Goal: Task Accomplishment & Management: Complete application form

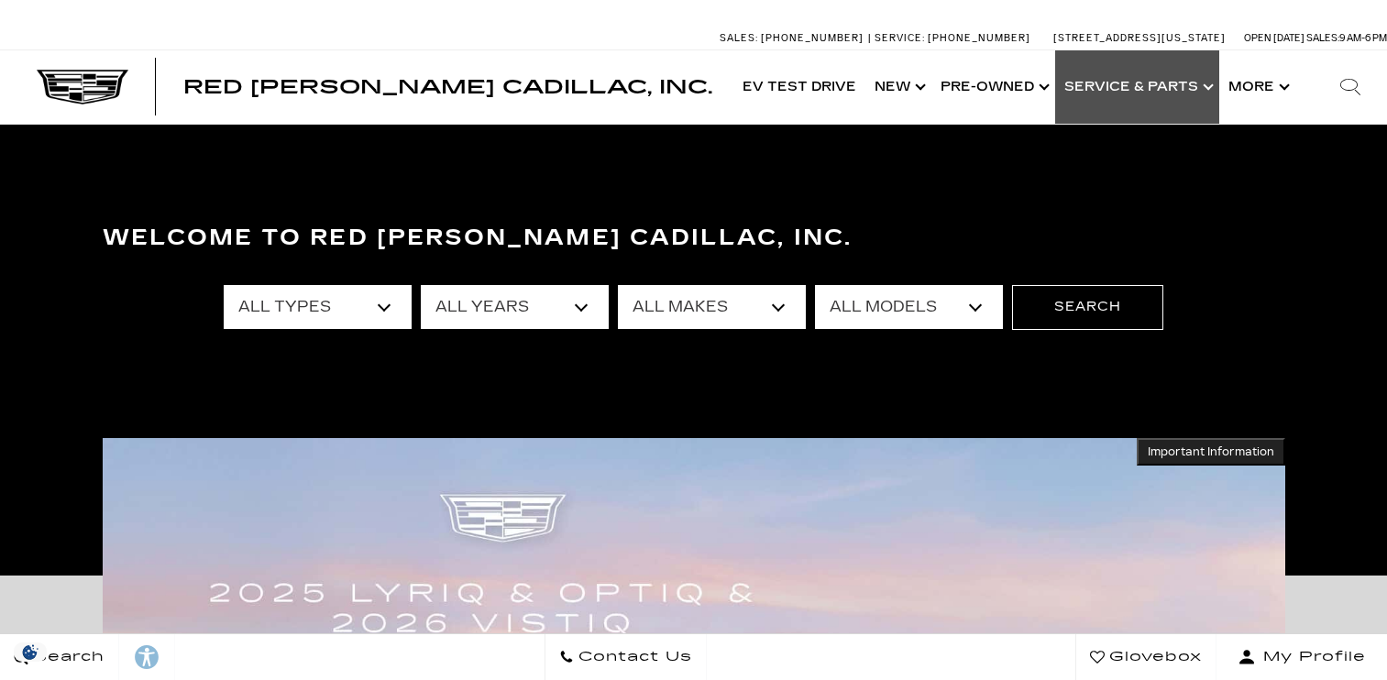
drag, startPoint x: 0, startPoint y: 0, endPoint x: 1130, endPoint y: 89, distance: 1133.3
click at [1130, 89] on link "Show Service & Parts" at bounding box center [1137, 86] width 164 height 73
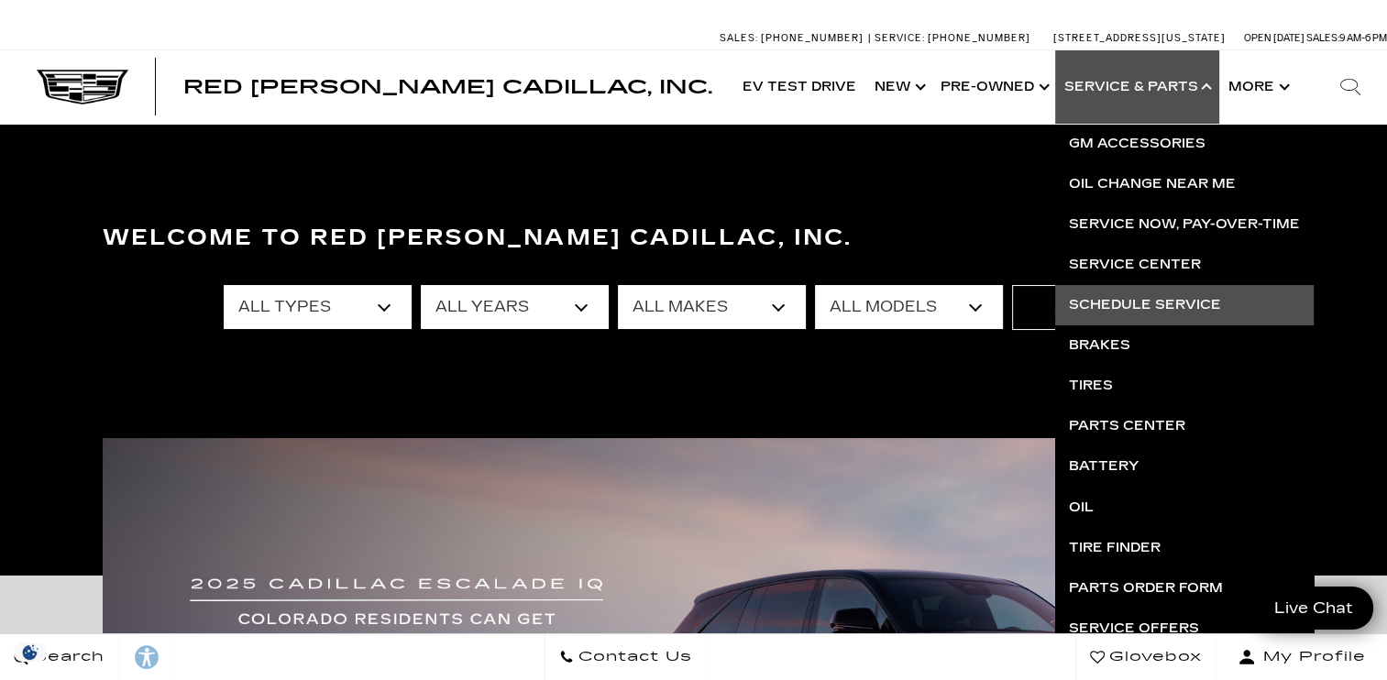
click at [1166, 302] on link "Schedule Service" at bounding box center [1184, 305] width 259 height 40
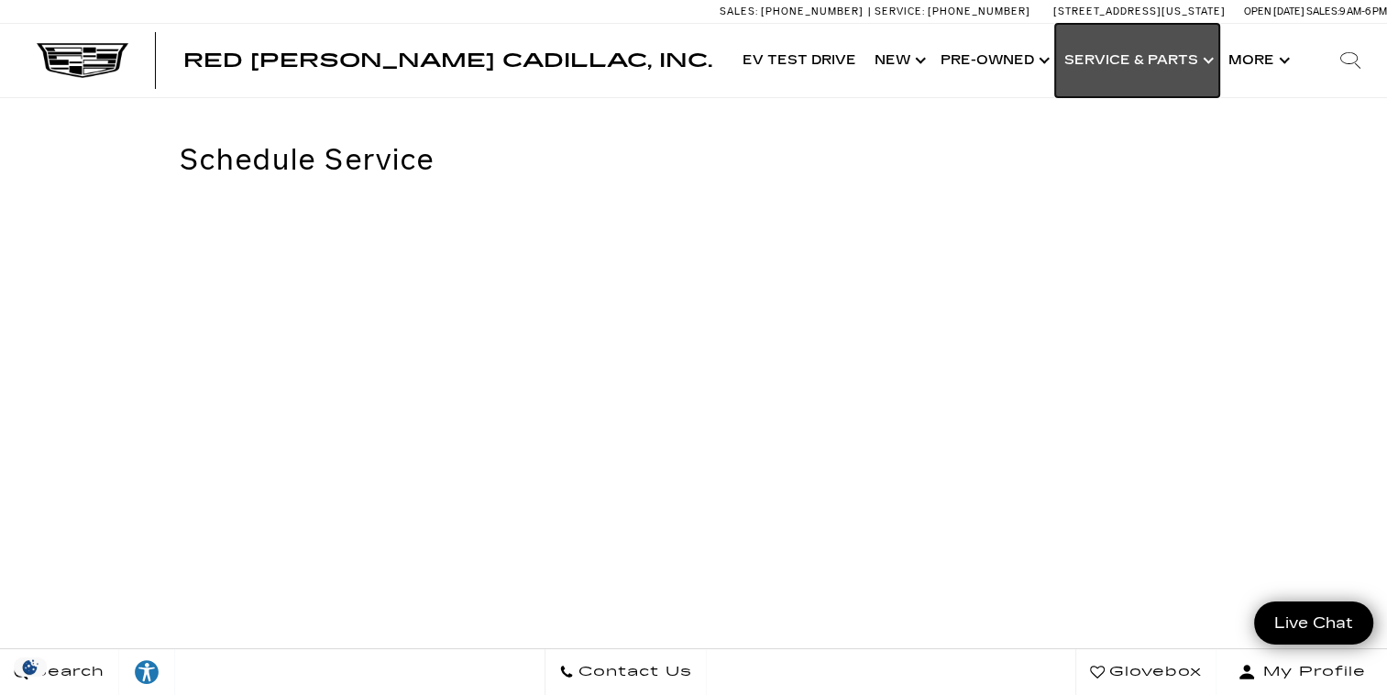
click at [1133, 58] on link "Show Service & Parts" at bounding box center [1137, 60] width 164 height 73
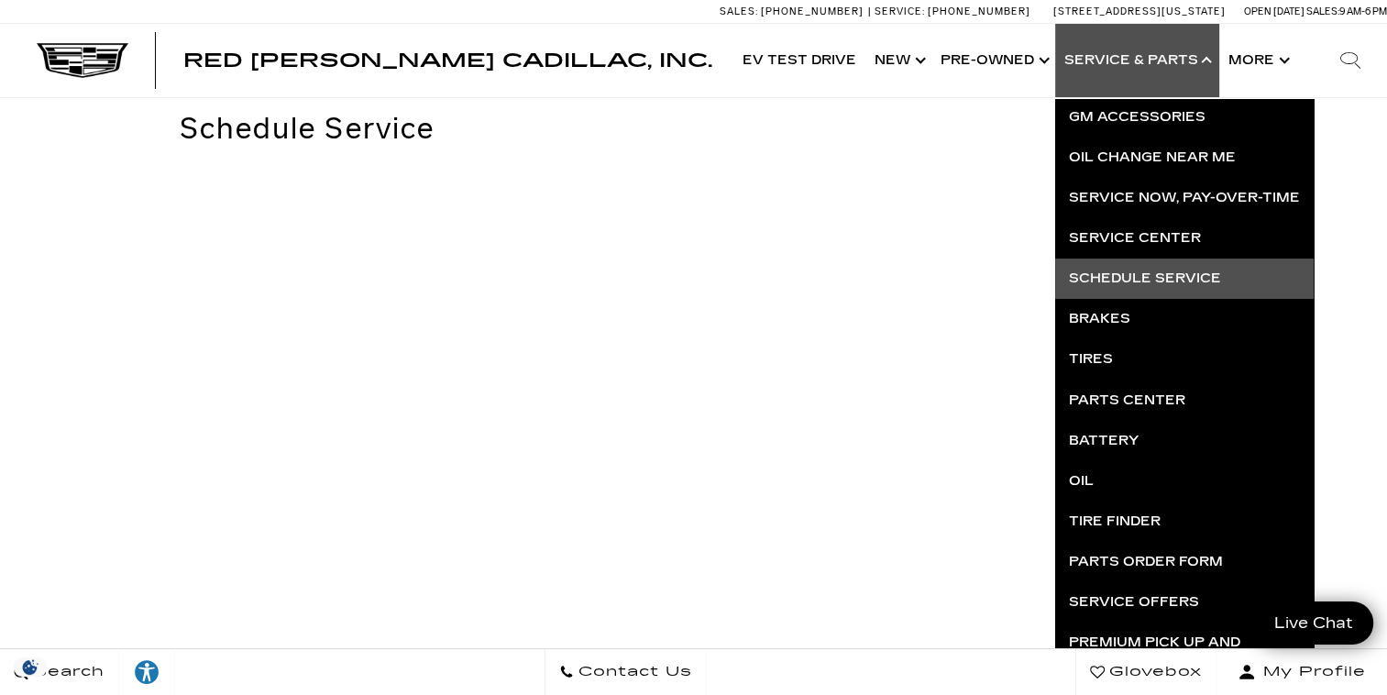
scroll to position [30, 0]
click at [825, 149] on div "Schedule Service <br />" at bounding box center [706, 444] width 1052 height 660
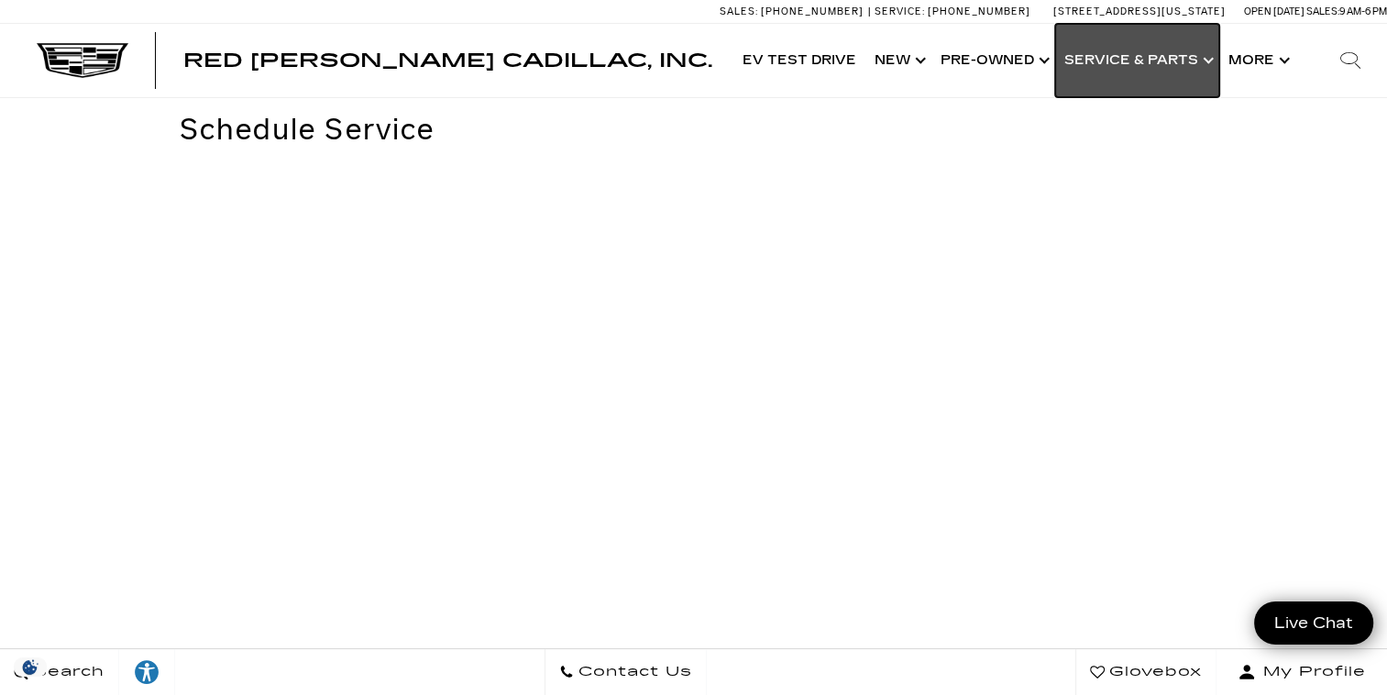
click at [1089, 67] on link "Show Service & Parts" at bounding box center [1137, 60] width 164 height 73
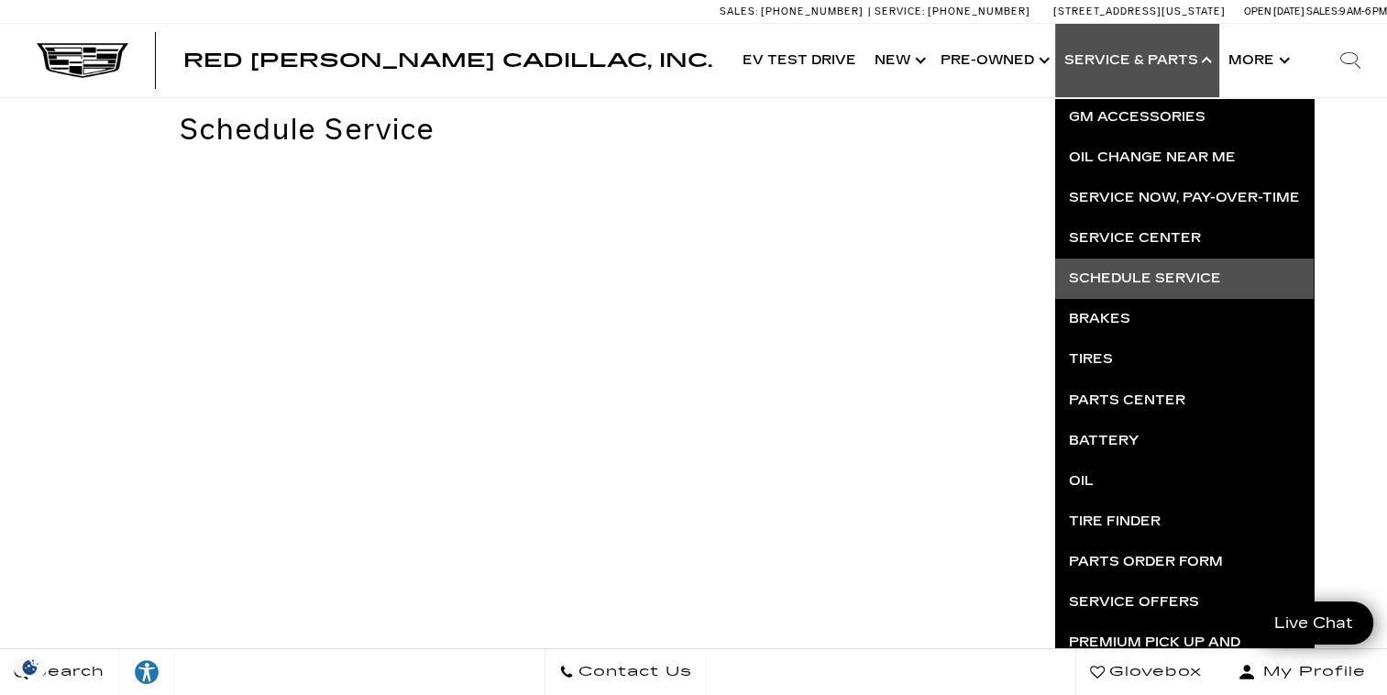
click at [679, 105] on section "Schedule Service <br />" at bounding box center [693, 444] width 1221 height 734
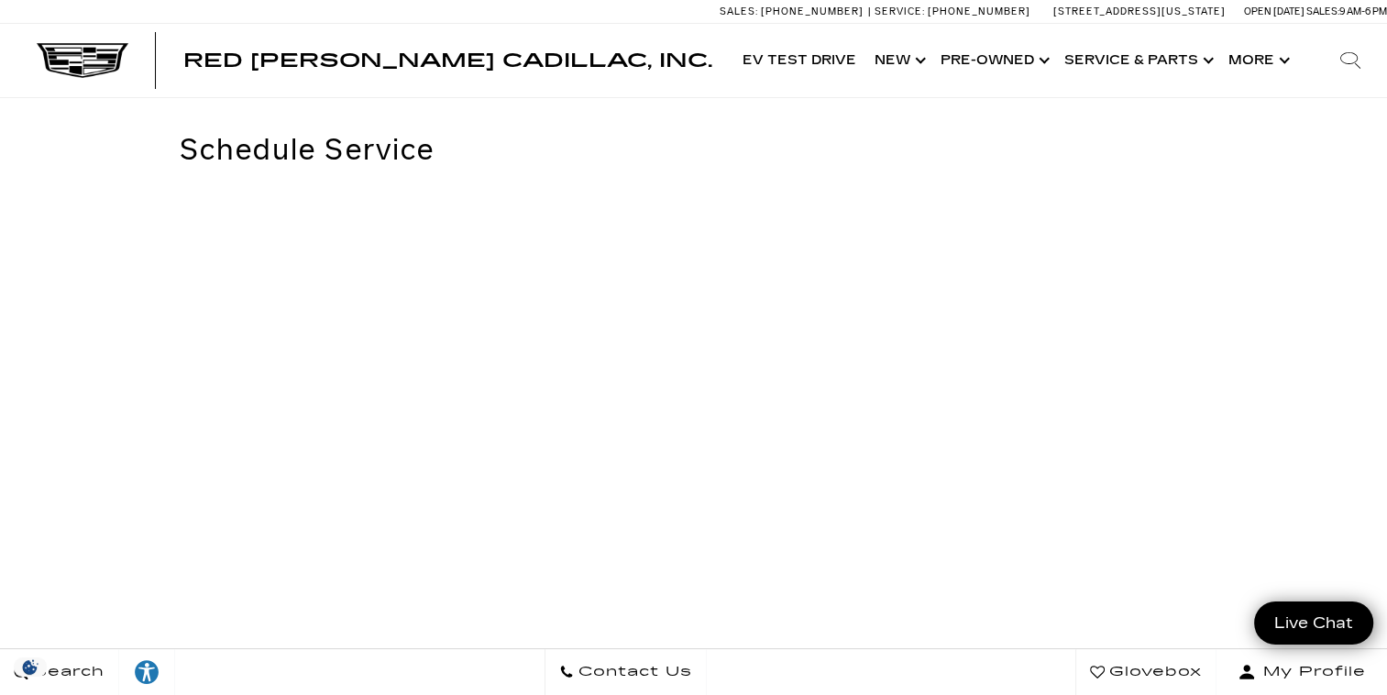
scroll to position [0, 0]
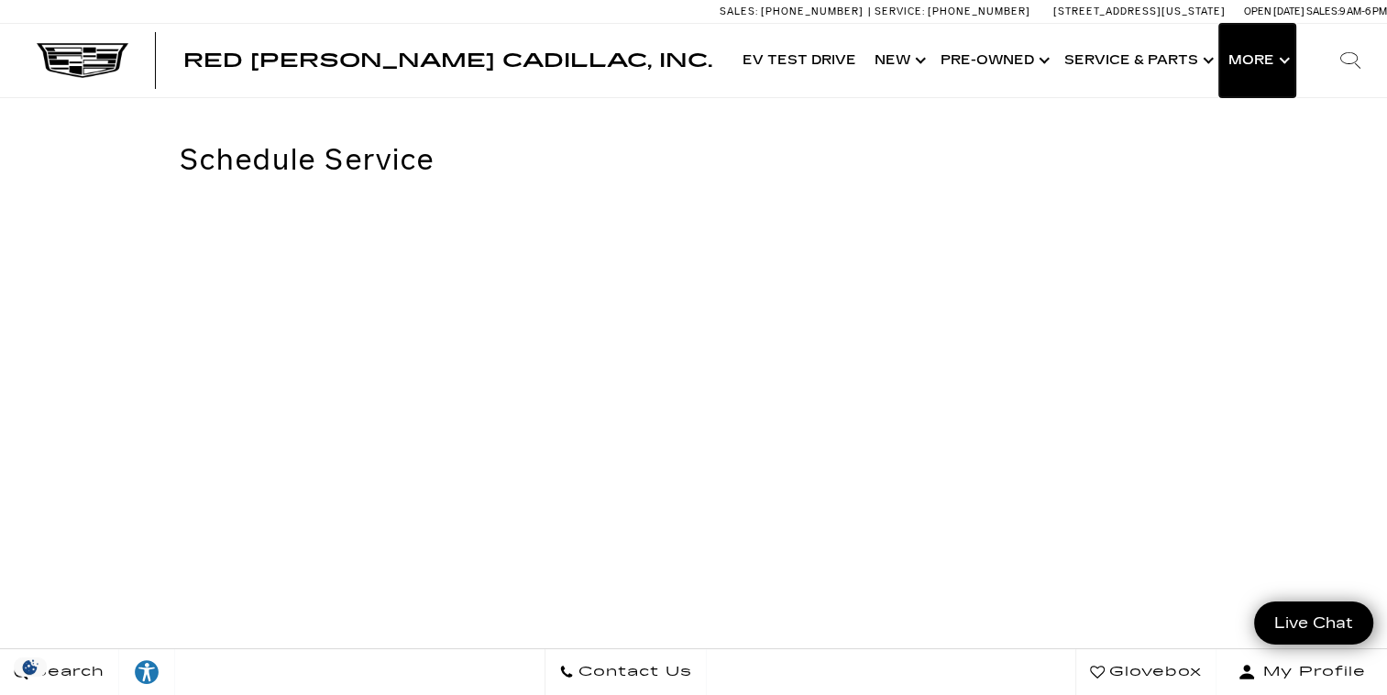
click at [1260, 69] on button "Show More" at bounding box center [1258, 60] width 76 height 73
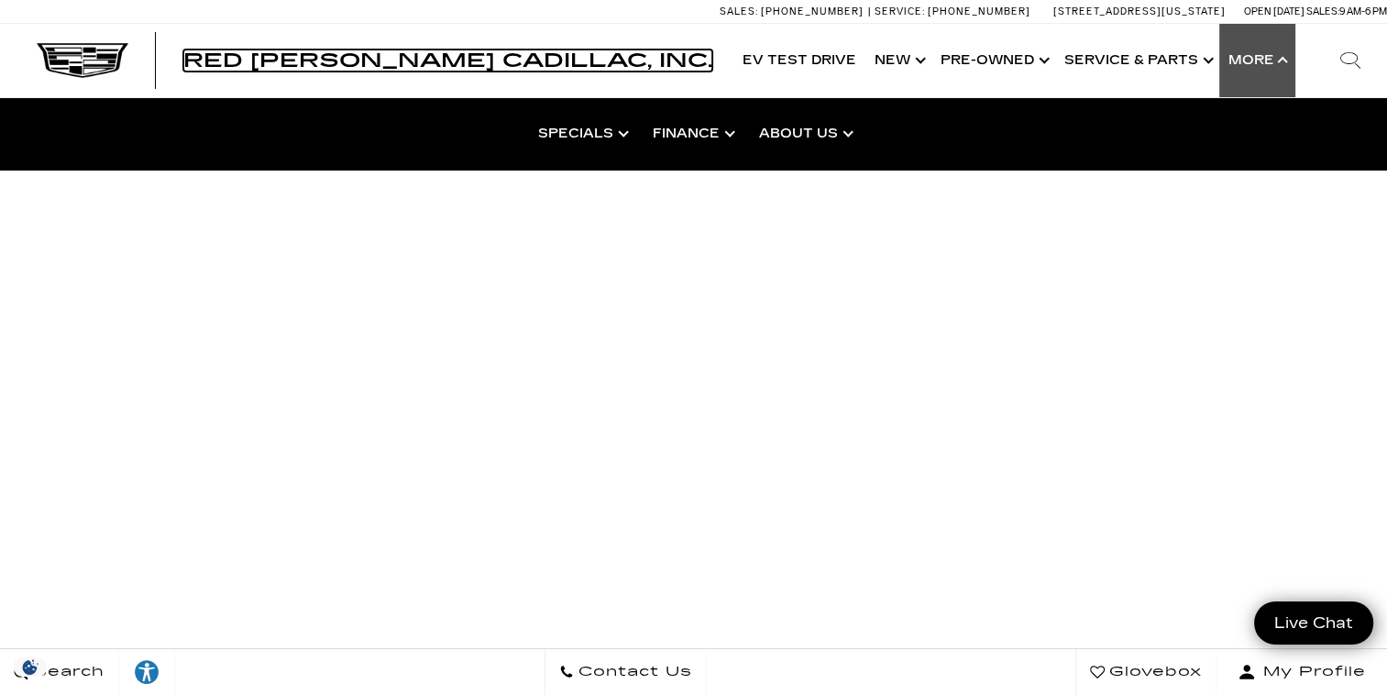
click at [588, 52] on span "Red [PERSON_NAME] Cadillac, Inc." at bounding box center [447, 61] width 529 height 22
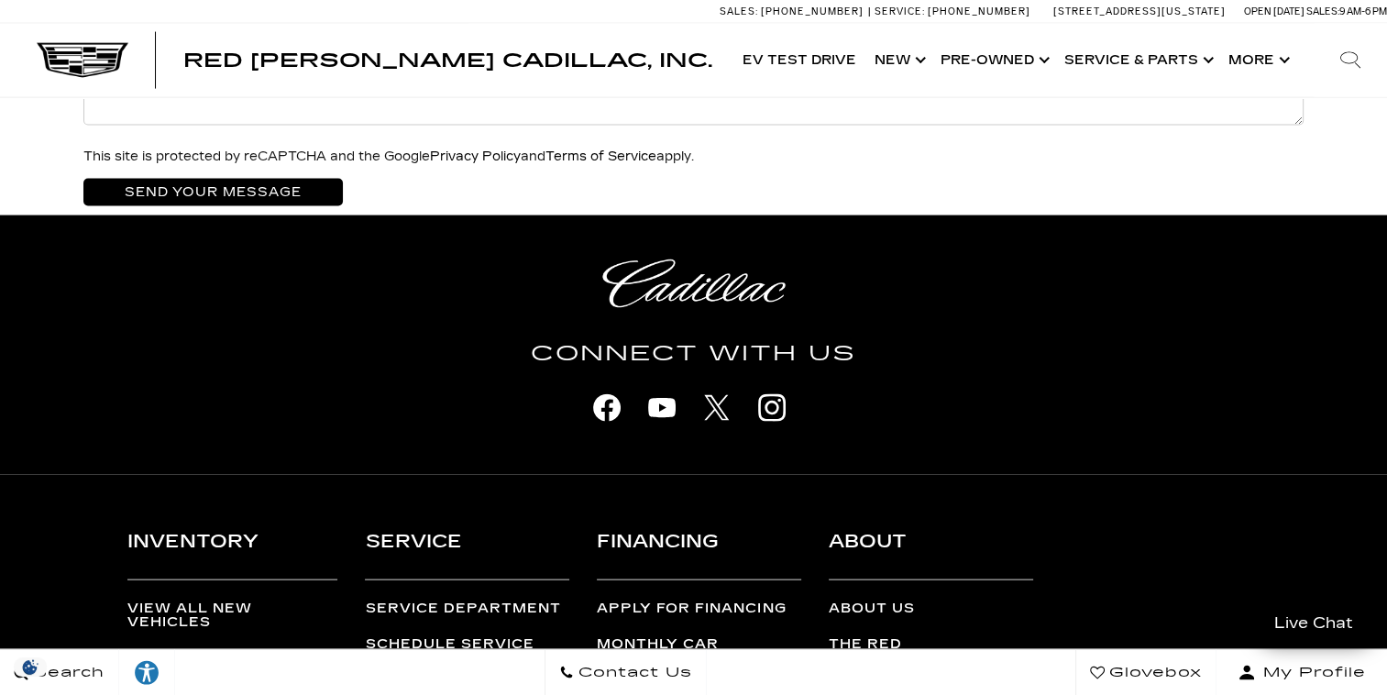
scroll to position [4112, 0]
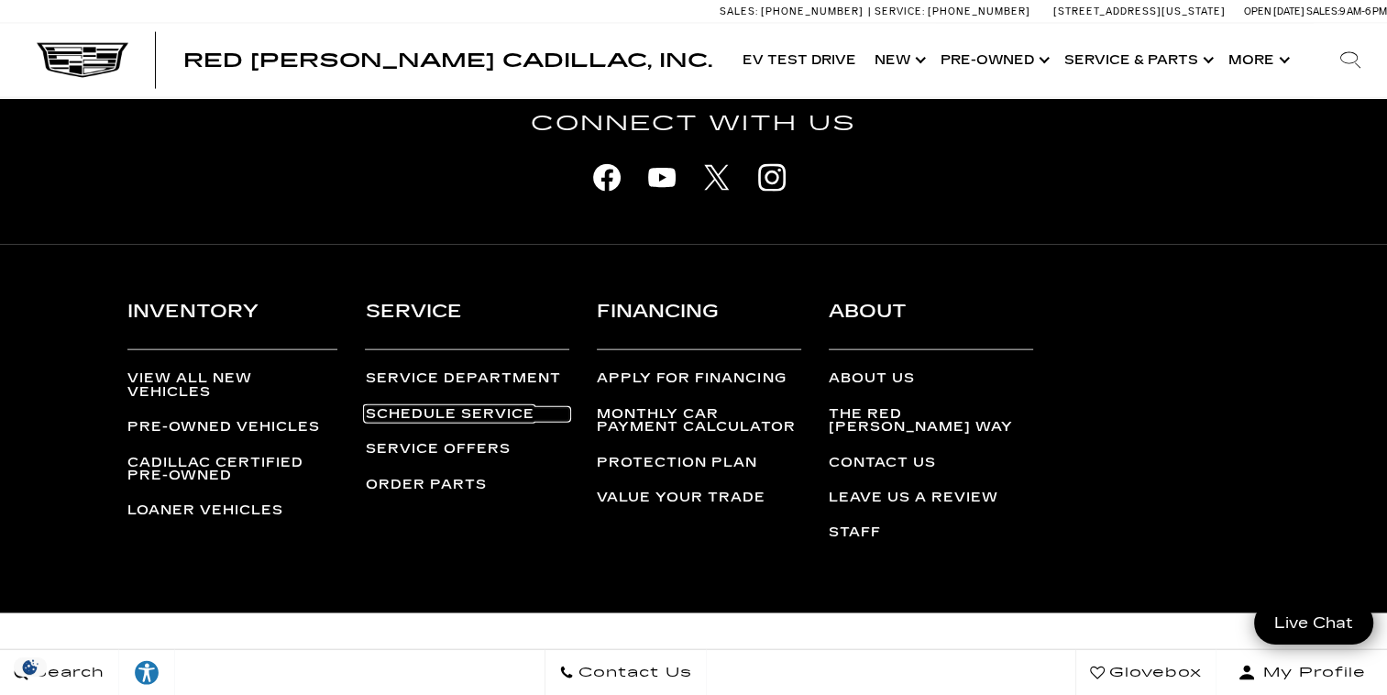
click at [471, 408] on link "Schedule Service" at bounding box center [467, 414] width 204 height 13
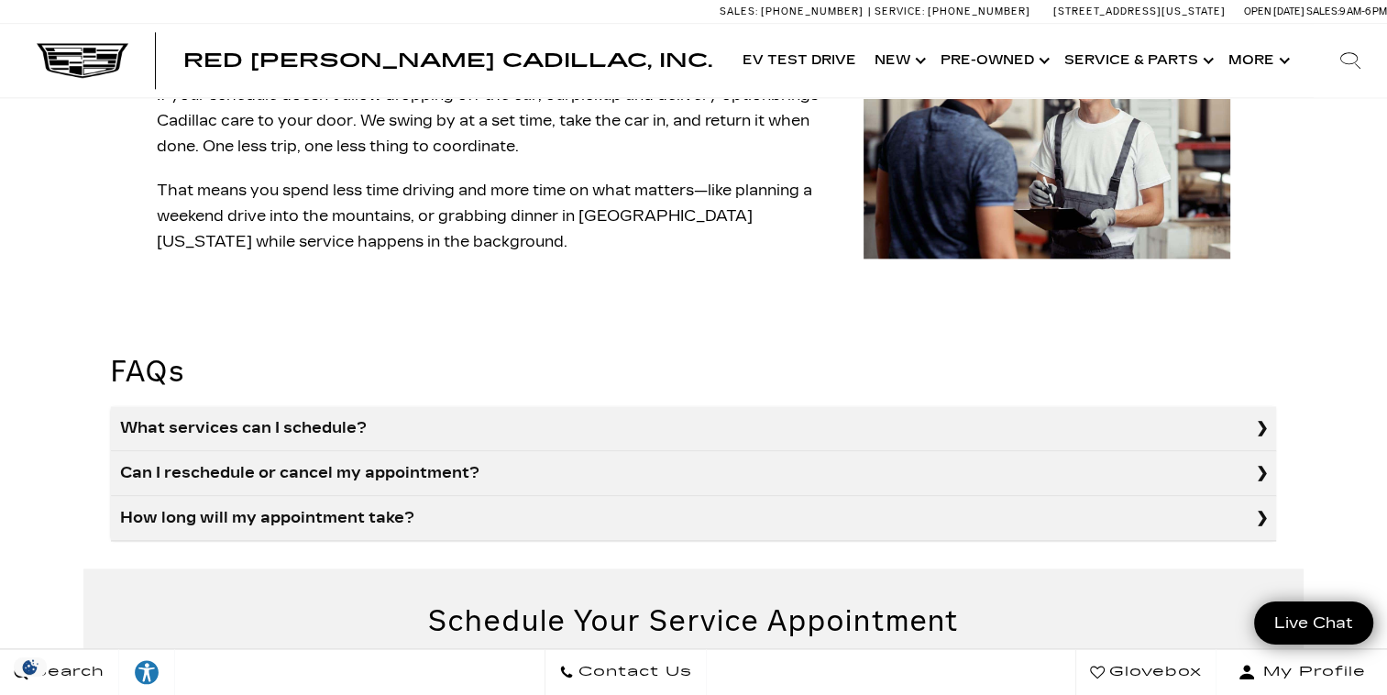
scroll to position [2293, 0]
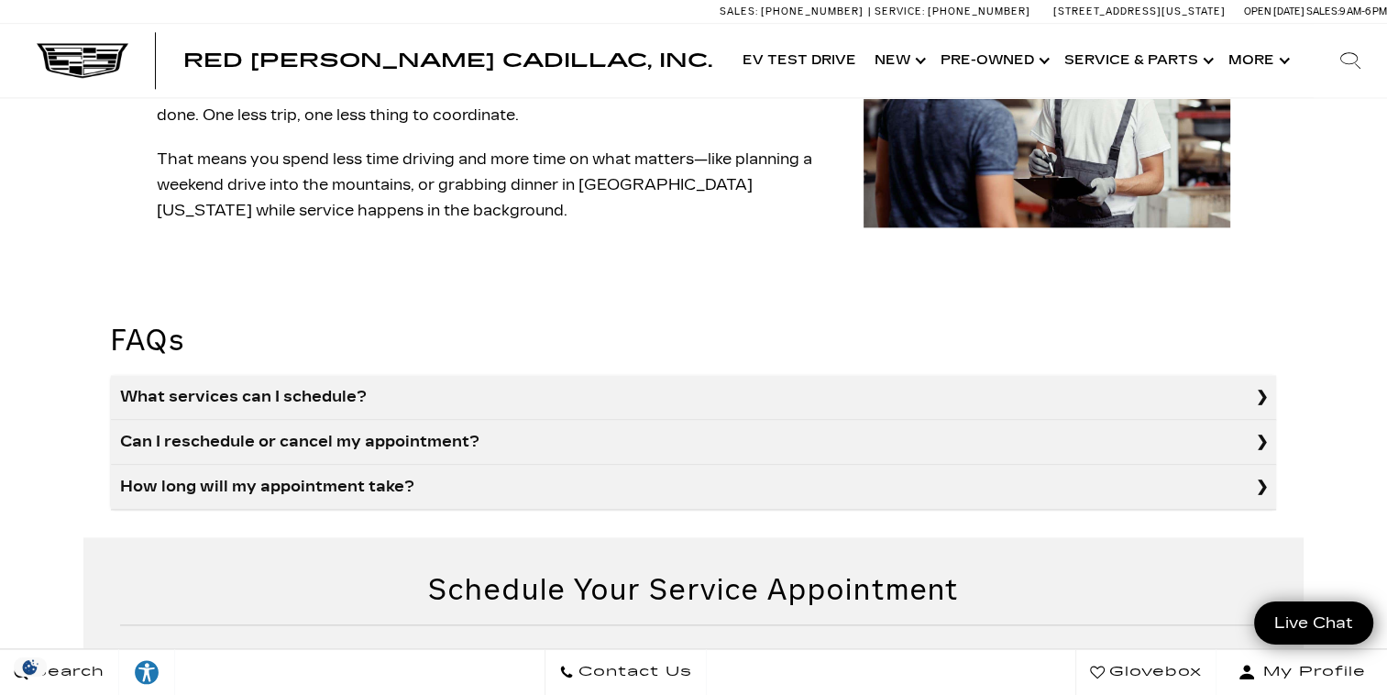
click at [321, 375] on summary "What services can I schedule?" at bounding box center [694, 397] width 1166 height 45
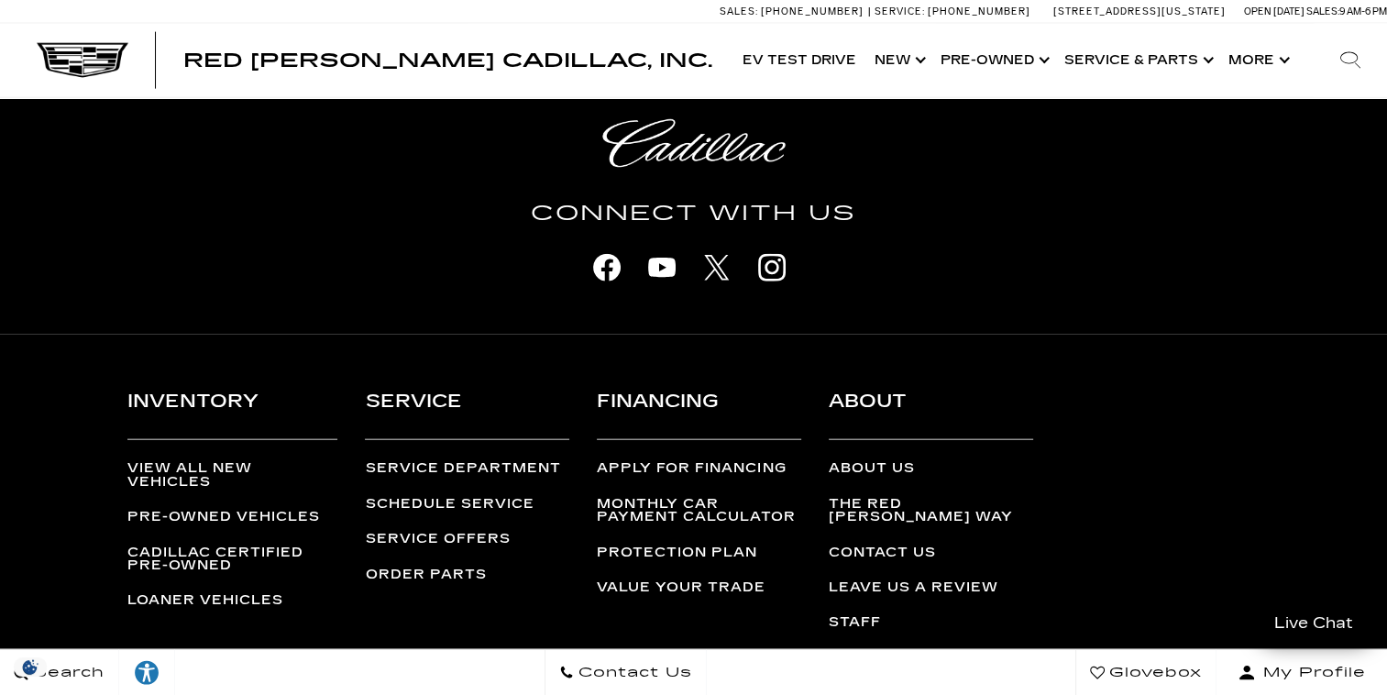
scroll to position [4187, 0]
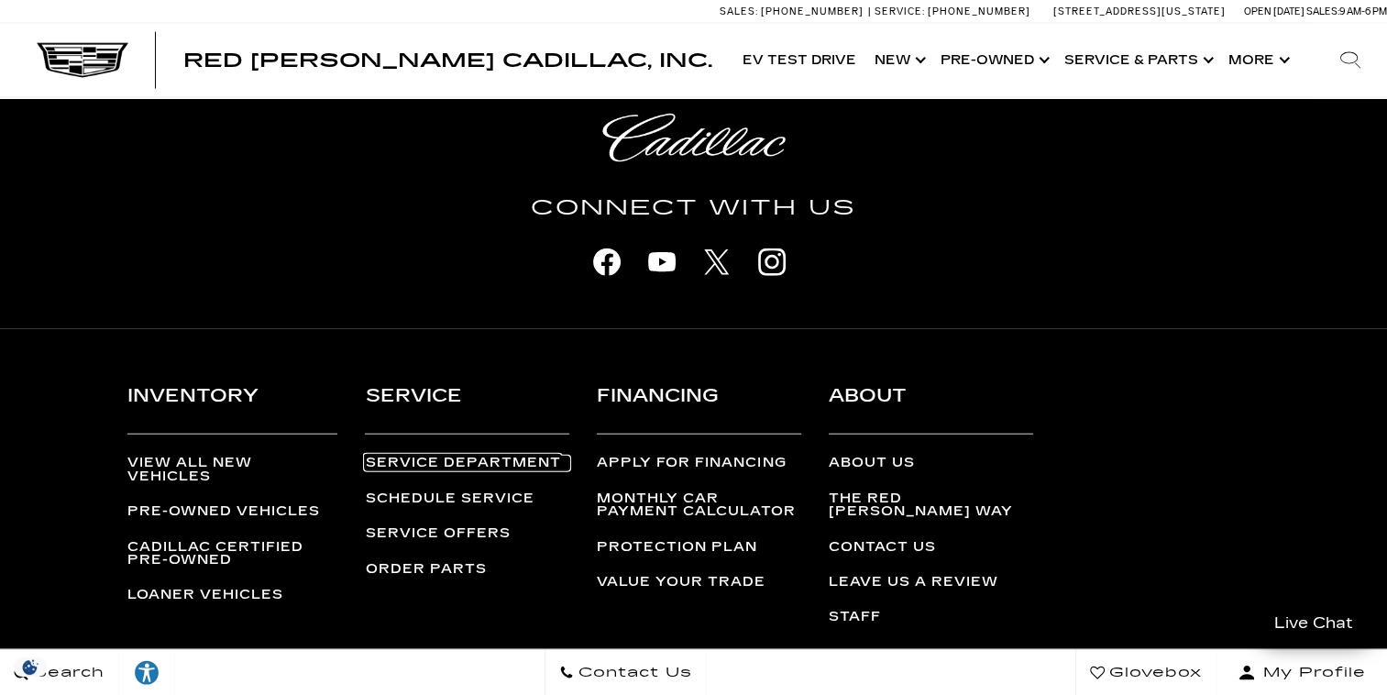
click at [448, 457] on link "Service Department" at bounding box center [467, 463] width 204 height 13
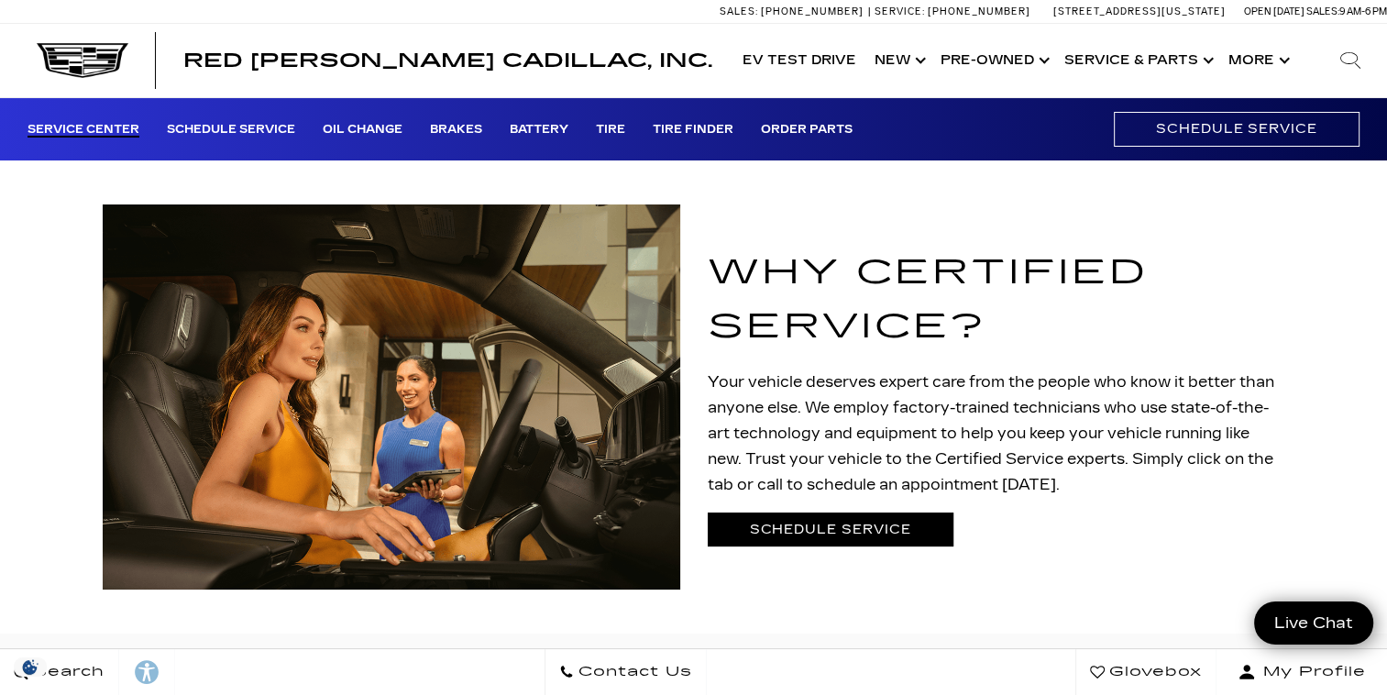
click at [877, 522] on link "Schedule Service" at bounding box center [831, 530] width 246 height 34
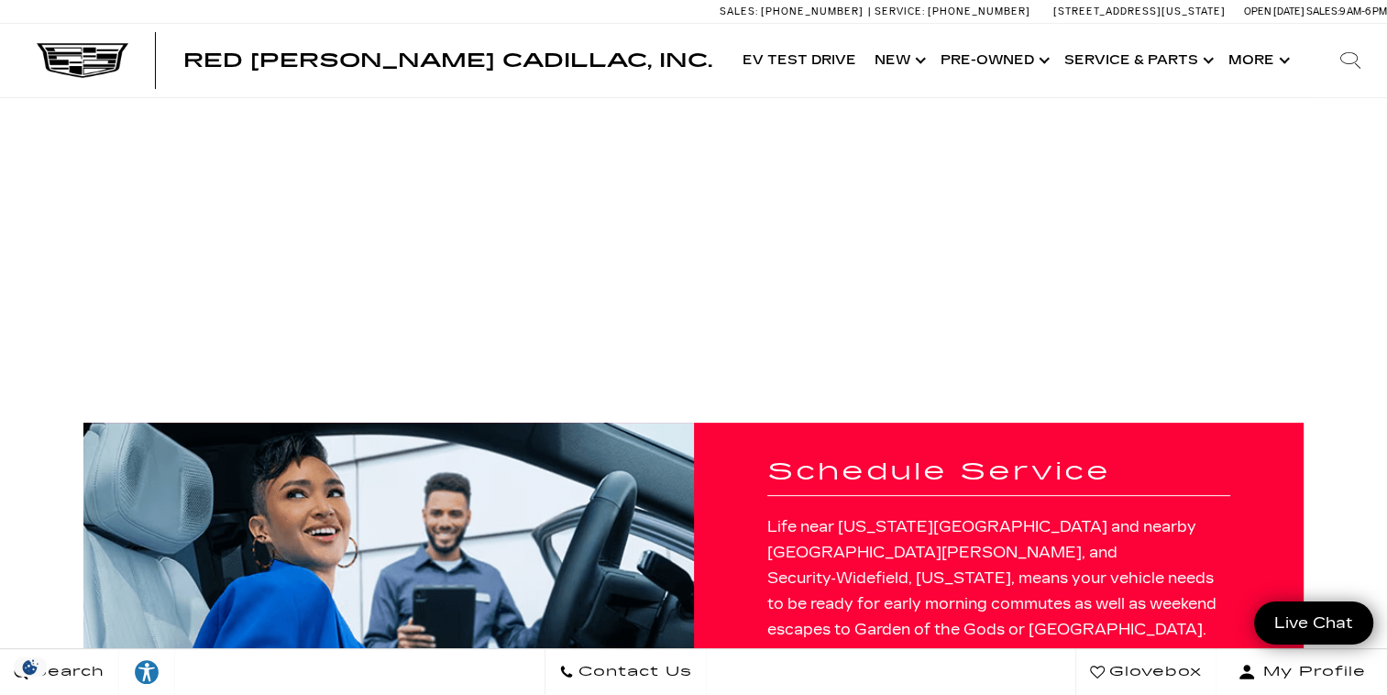
scroll to position [642, 0]
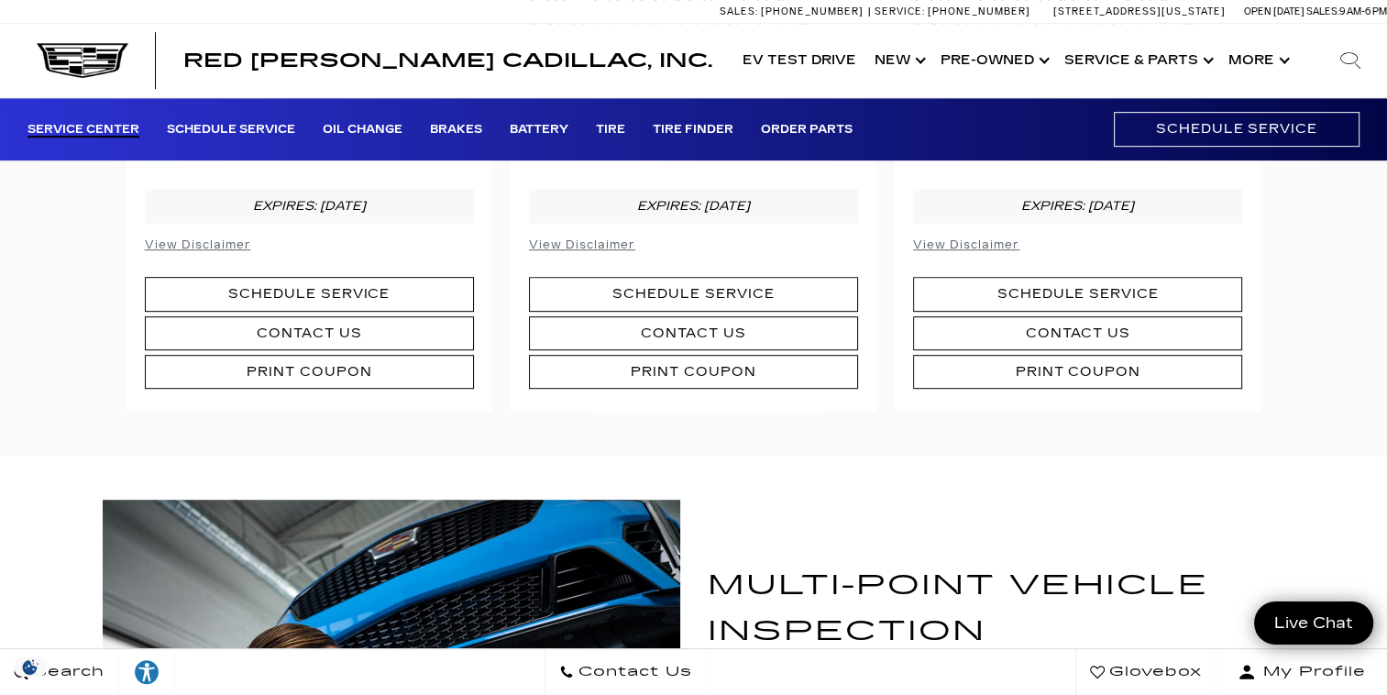
scroll to position [917, 0]
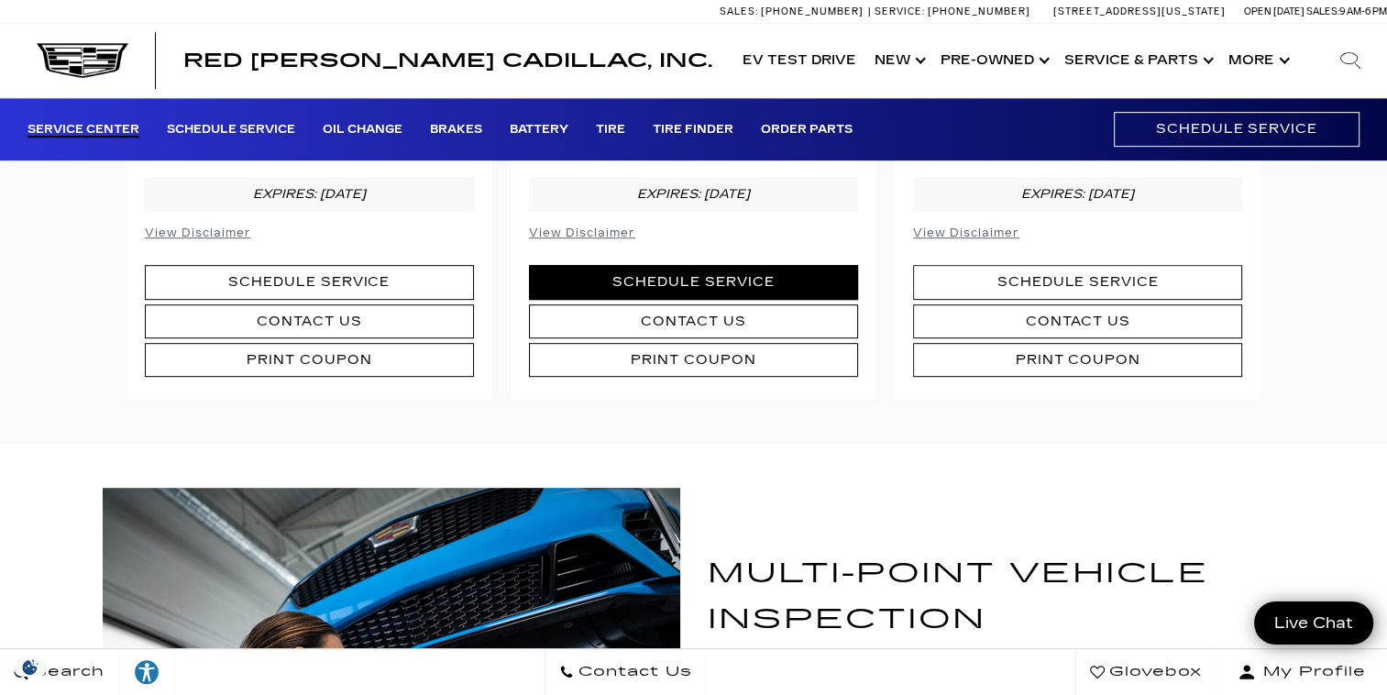
click at [689, 265] on link "Schedule Service" at bounding box center [693, 282] width 329 height 34
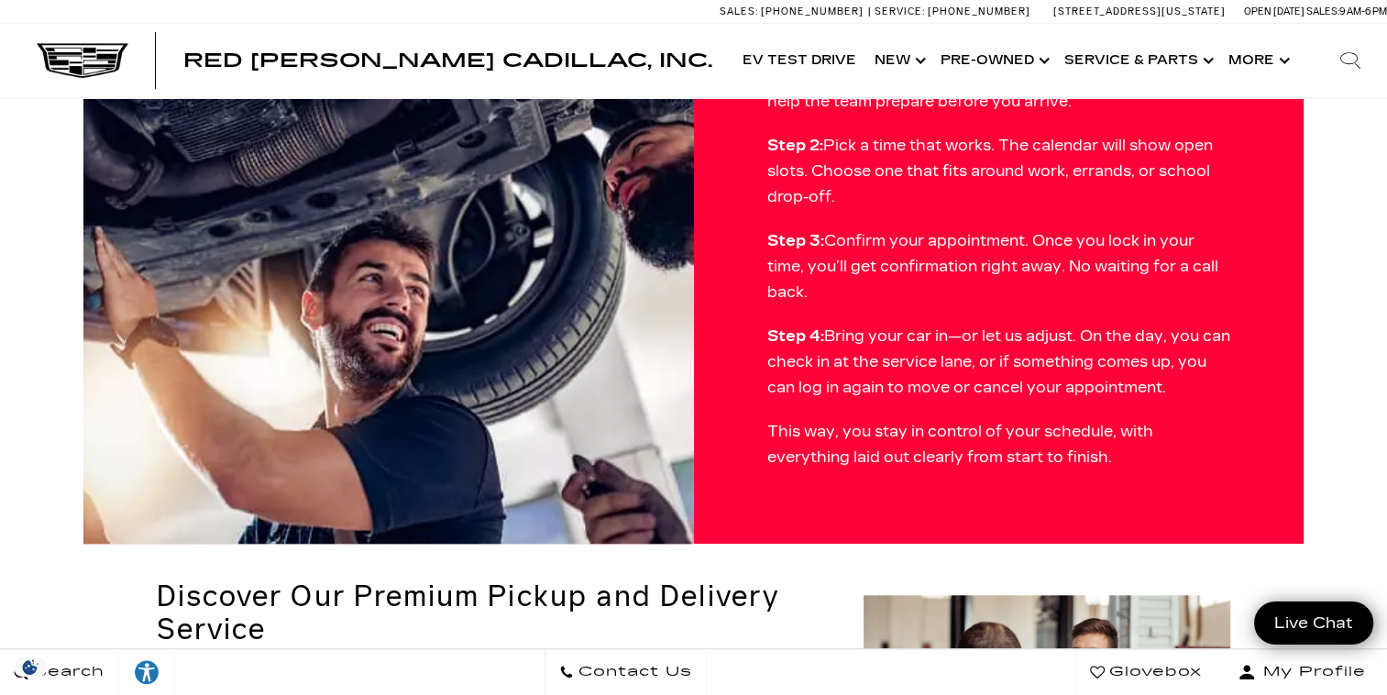
scroll to position [1651, 0]
